Goal: Book appointment/travel/reservation

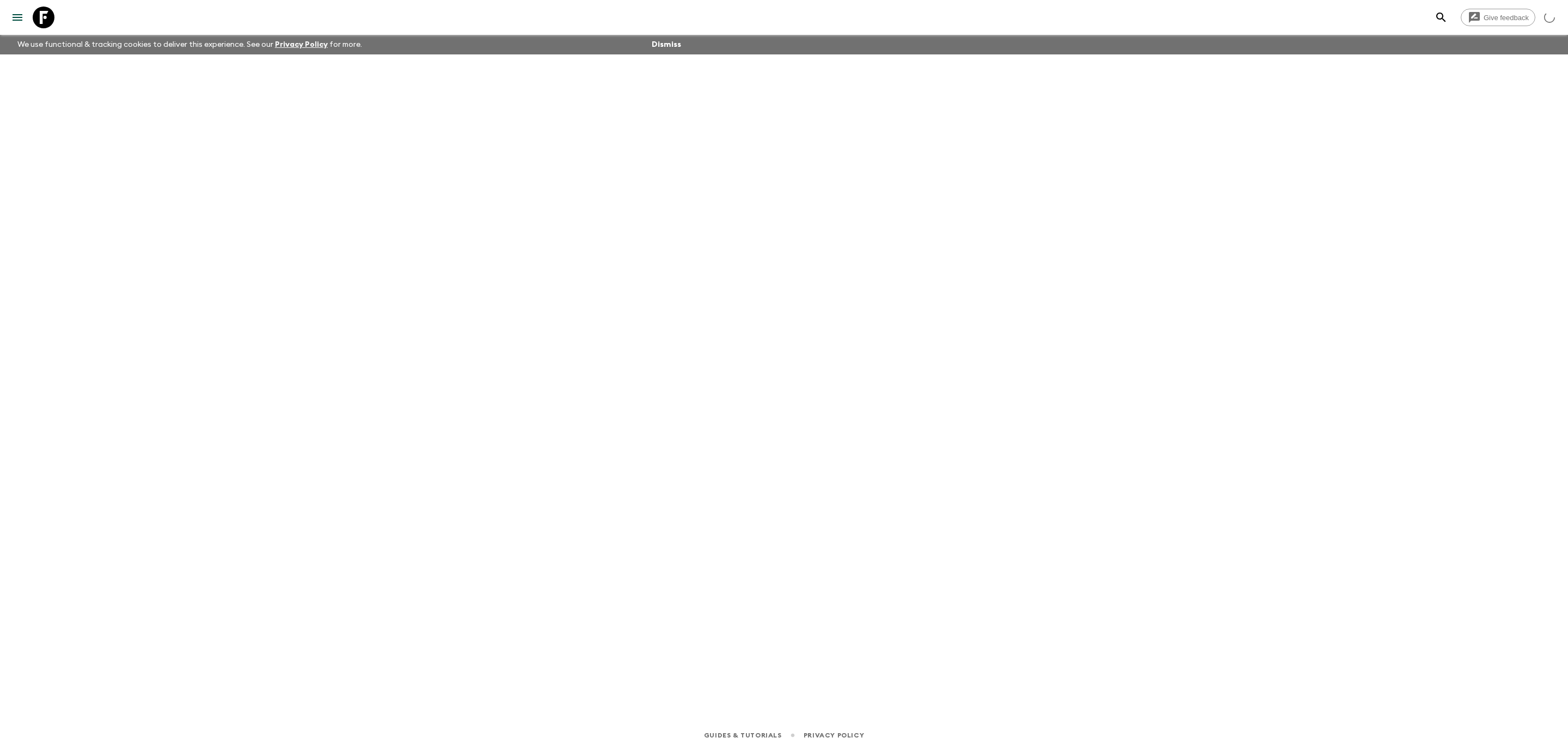
click at [49, 18] on icon at bounding box center [44, 18] width 22 height 22
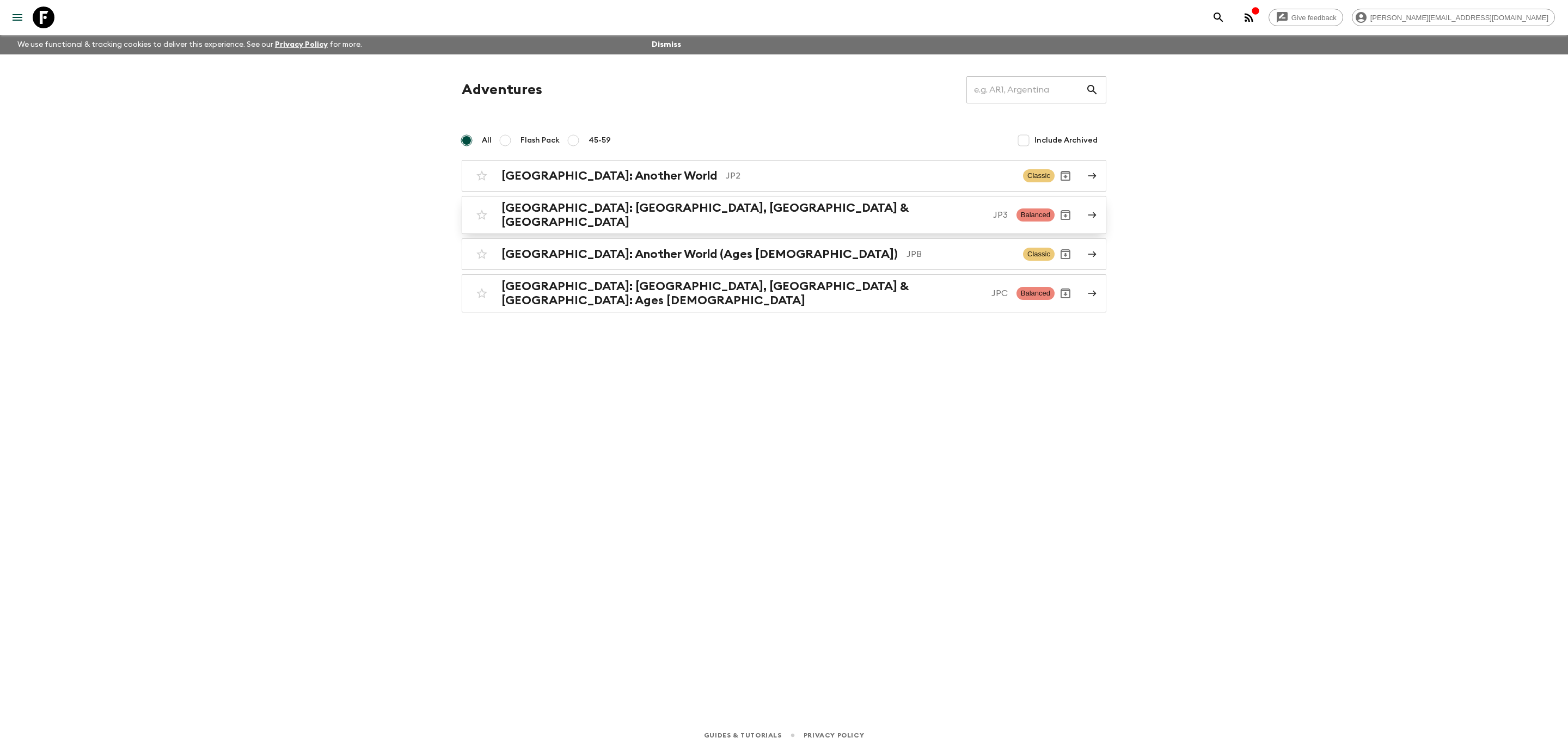
click at [763, 227] on link "[GEOGRAPHIC_DATA]: [GEOGRAPHIC_DATA], Kanazawa & [GEOGRAPHIC_DATA] JP3 Balanced" at bounding box center [784, 215] width 645 height 38
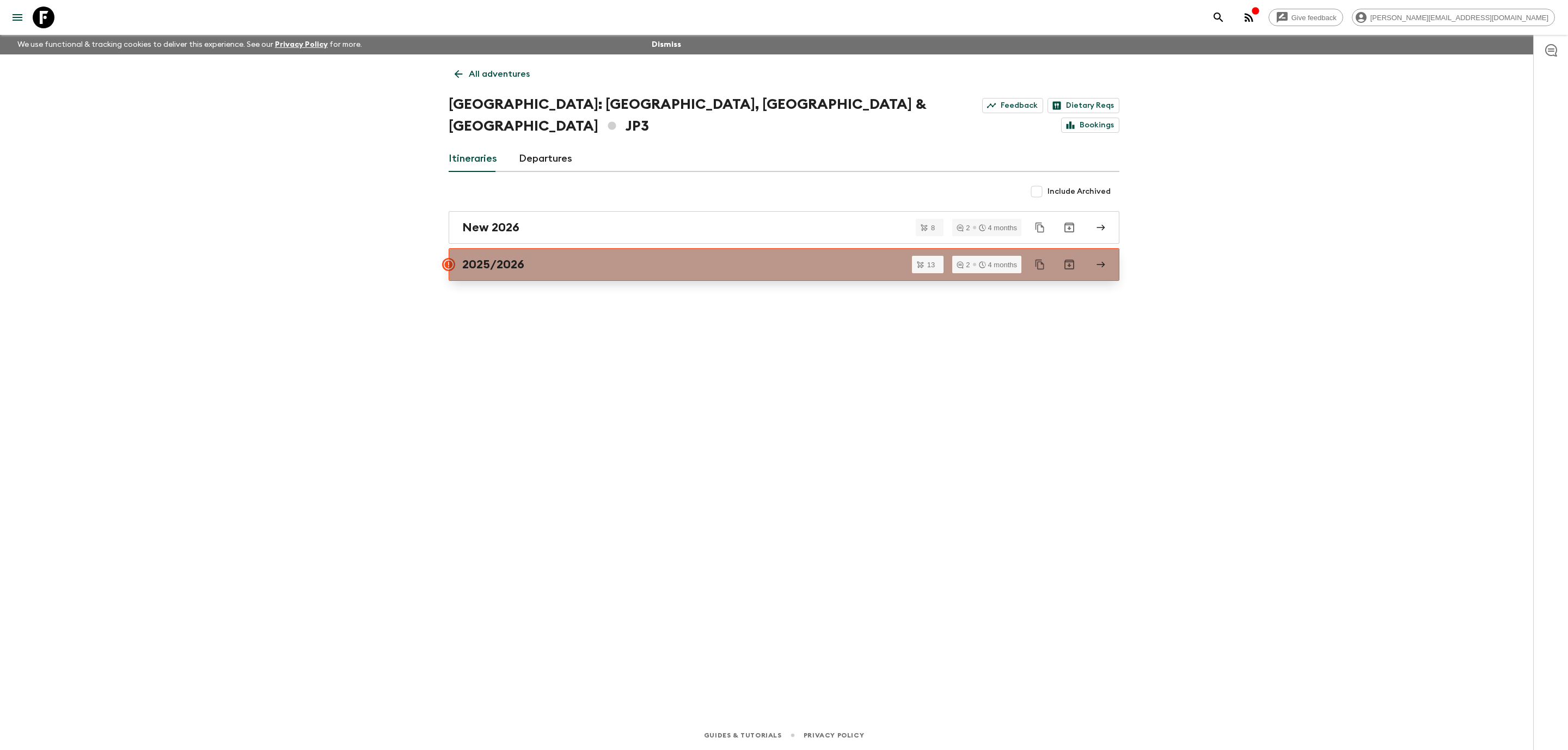
click at [743, 248] on link "2025/2026" at bounding box center [784, 264] width 671 height 33
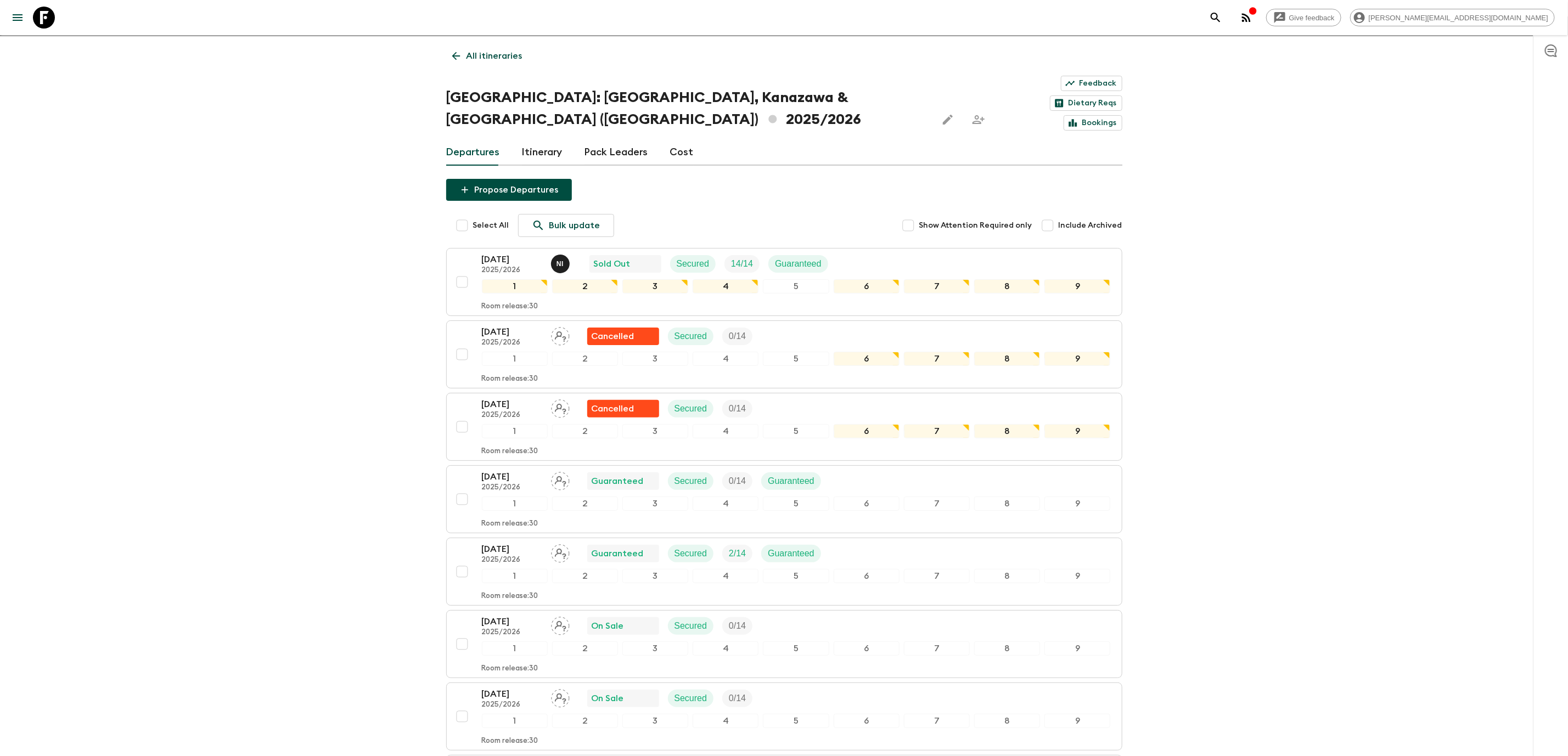
scroll to position [20, 0]
